Goal: Transaction & Acquisition: Purchase product/service

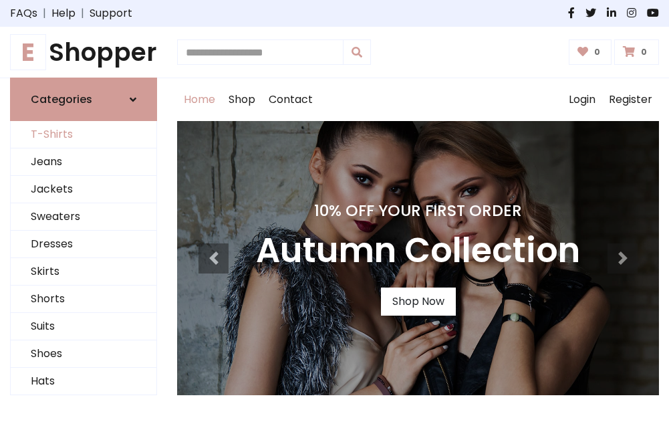
click at [84, 135] on link "T-Shirts" at bounding box center [84, 134] width 146 height 27
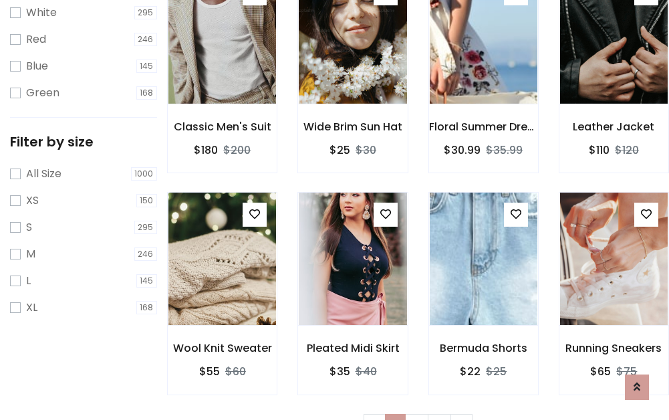
scroll to position [24, 0]
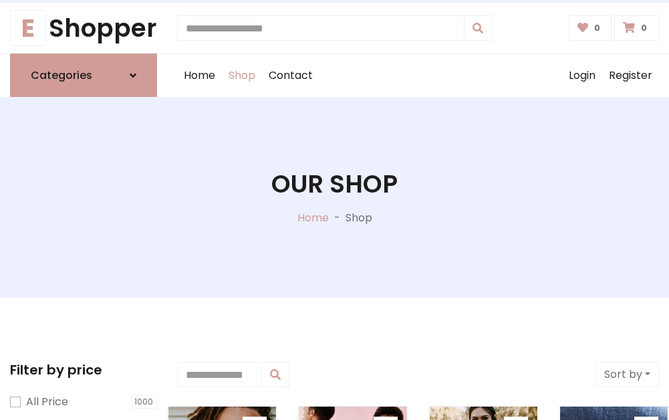
click at [334, 197] on h1 "Our Shop" at bounding box center [334, 183] width 126 height 29
click at [418, 75] on div "Home Shop Contact Log out Login Register" at bounding box center [418, 75] width 482 height 43
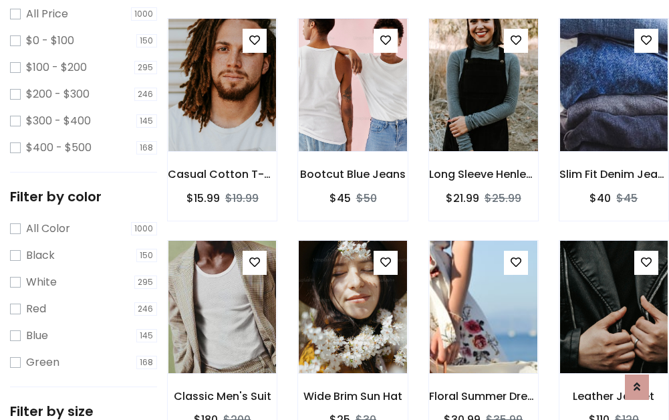
click at [483, 110] on img at bounding box center [483, 85] width 129 height 321
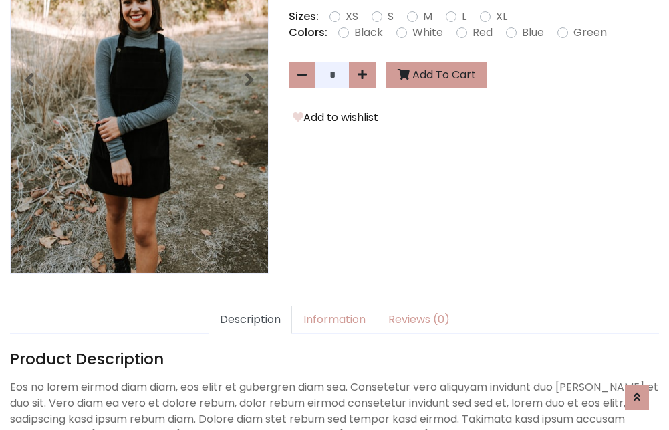
scroll to position [327, 0]
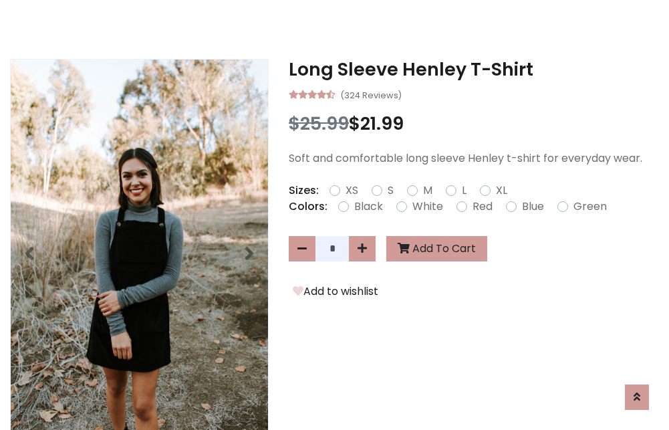
click at [474, 69] on h3 "Long Sleeve Henley T-Shirt" at bounding box center [474, 69] width 370 height 21
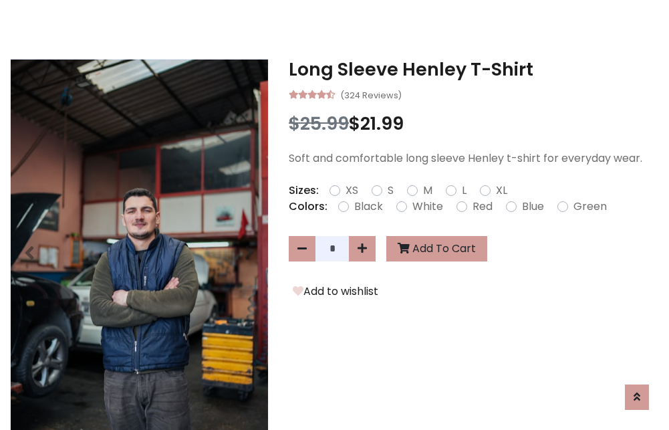
click at [474, 69] on h3 "Long Sleeve Henley T-Shirt" at bounding box center [474, 69] width 370 height 21
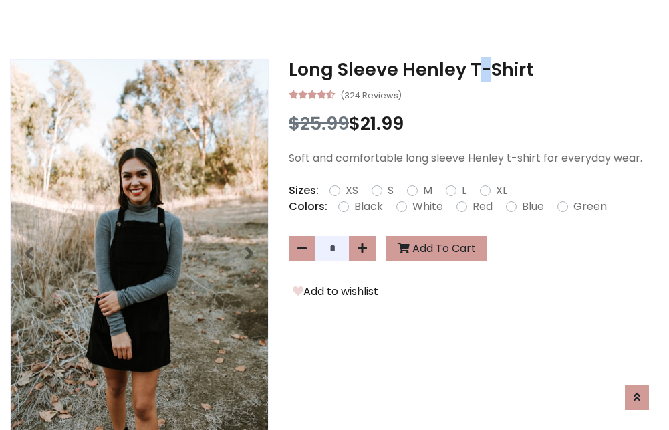
click at [474, 69] on h3 "Long Sleeve Henley T-Shirt" at bounding box center [474, 69] width 370 height 21
